Goal: Task Accomplishment & Management: Complete application form

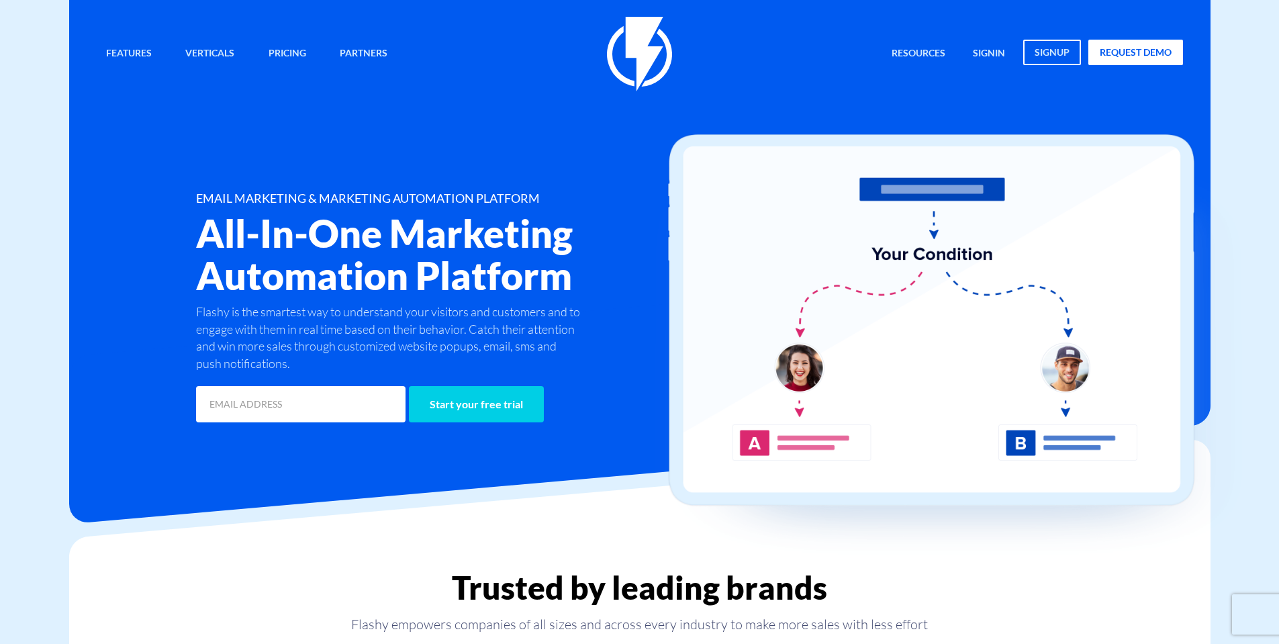
click at [989, 51] on link "signin" at bounding box center [988, 54] width 52 height 29
click at [1050, 58] on link "signup" at bounding box center [1052, 53] width 58 height 26
